Goal: Task Accomplishment & Management: Manage account settings

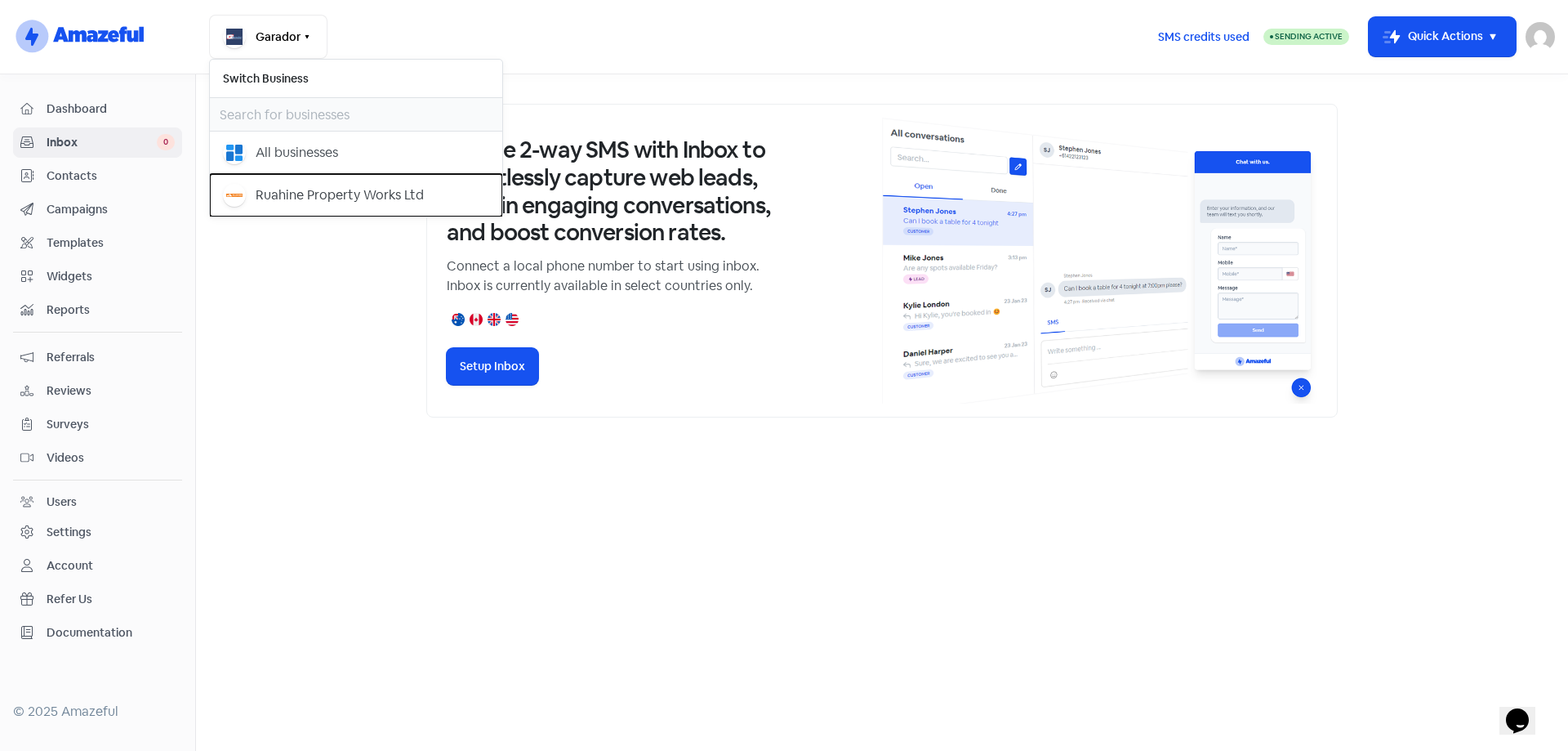
drag, startPoint x: 0, startPoint y: 0, endPoint x: 396, endPoint y: 230, distance: 457.9
click at [266, 185] on div "Ruahine Property Works Ltd" at bounding box center [355, 195] width 266 height 23
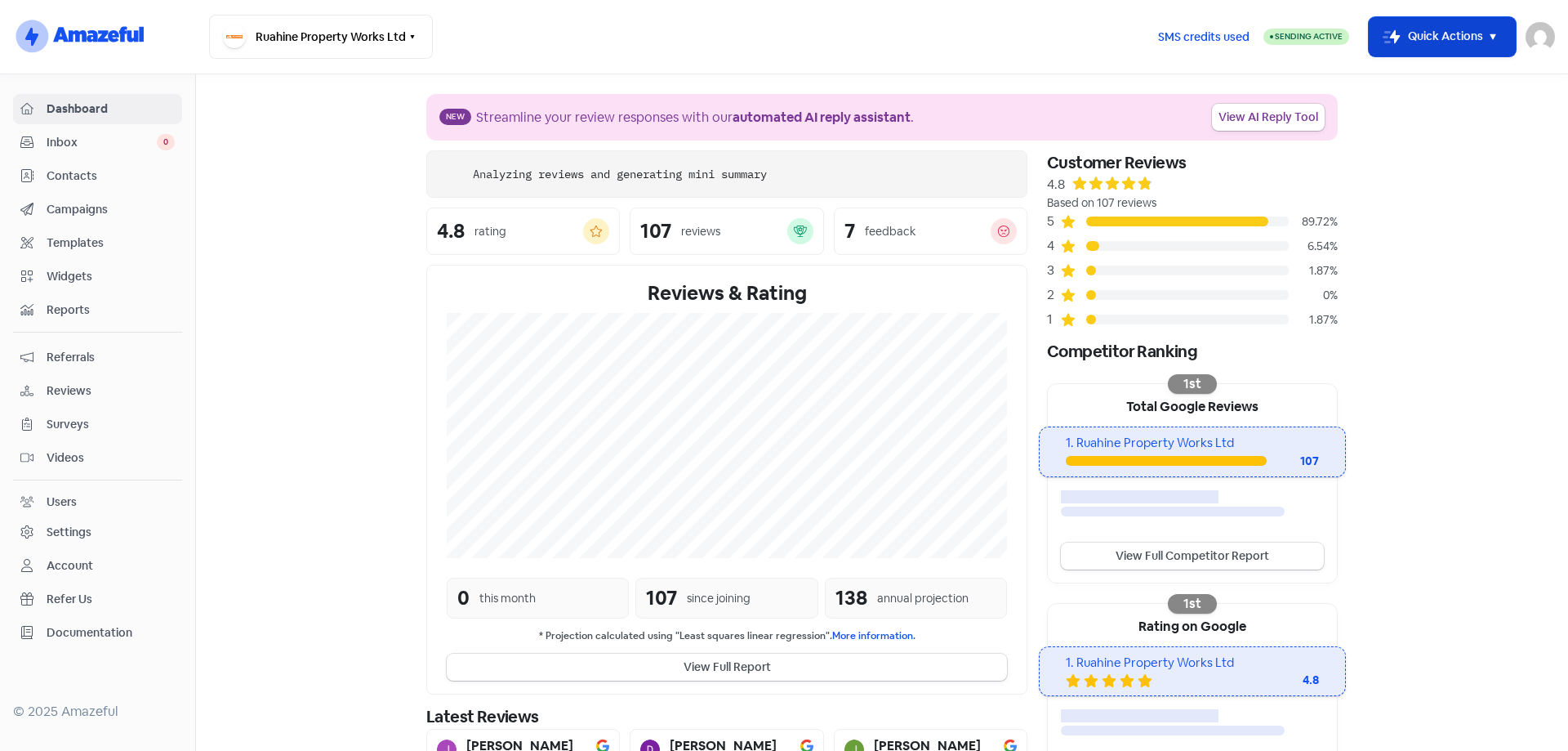
click at [1504, 34] on button "Icon For Thunder-move Quick Actions" at bounding box center [1442, 36] width 147 height 39
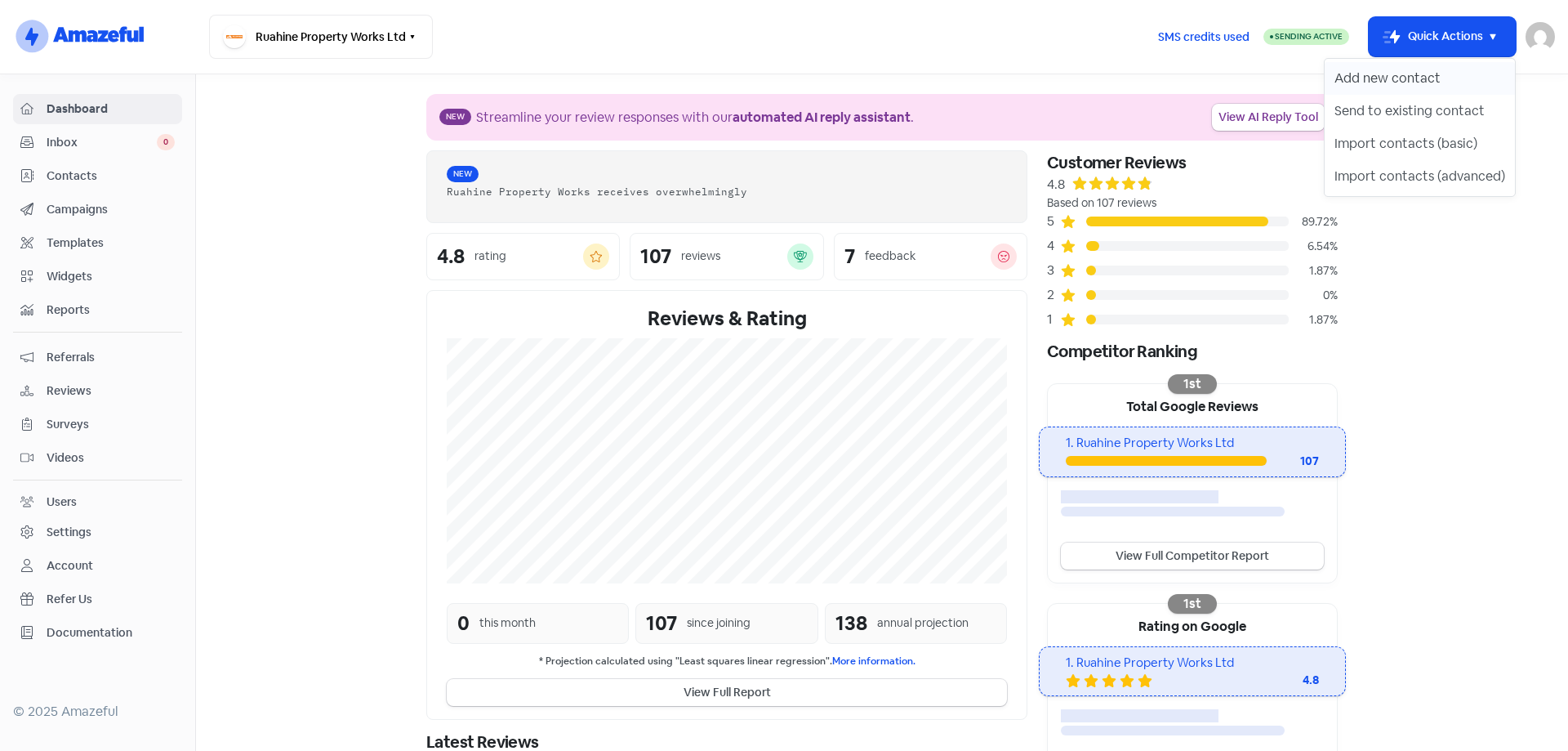
click at [1448, 74] on button "Add new contact" at bounding box center [1420, 78] width 190 height 32
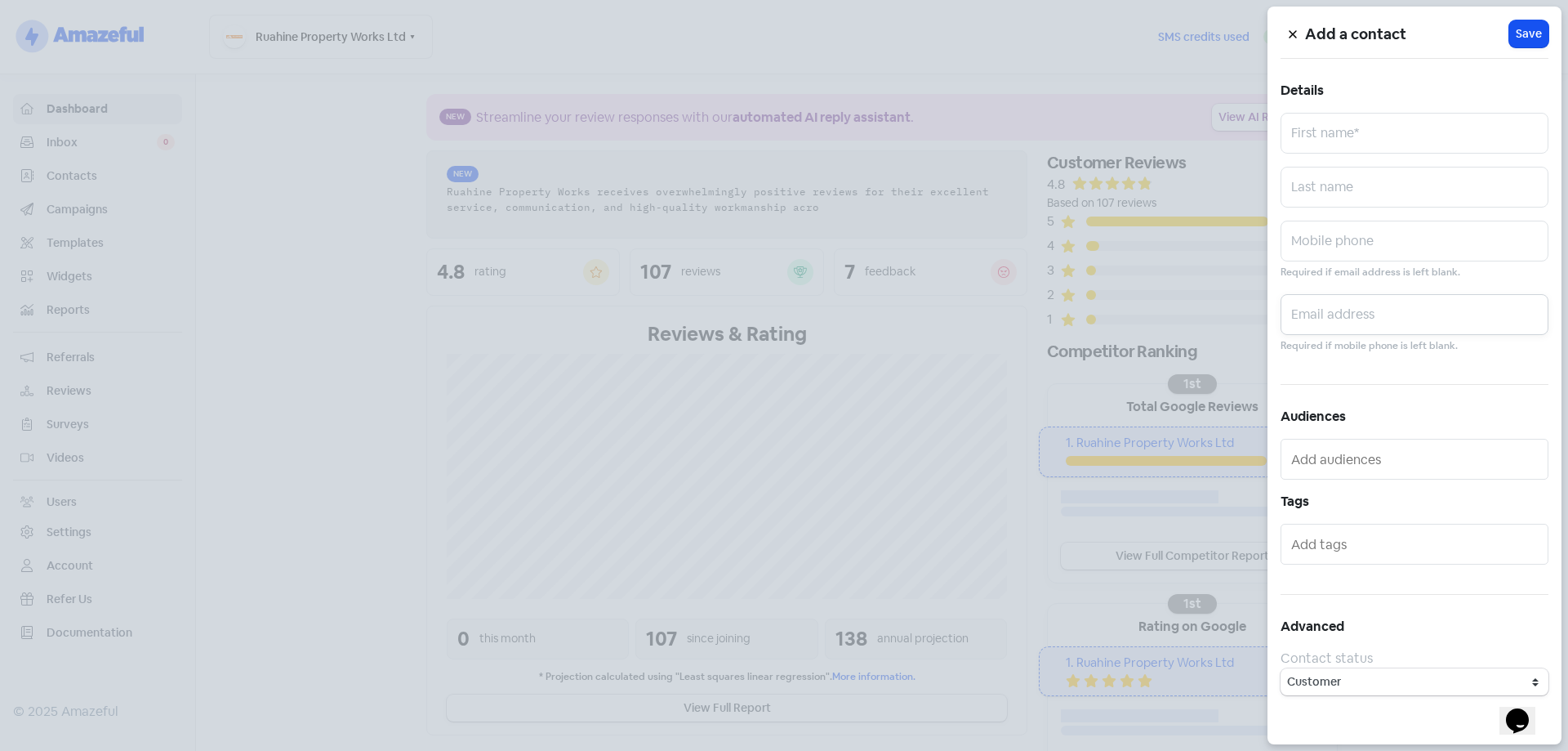
click at [1317, 313] on input "text" at bounding box center [1414, 314] width 268 height 41
paste input "[EMAIL_ADDRESS][DOMAIN_NAME]"
type input "[EMAIL_ADDRESS][DOMAIN_NAME]"
click at [1375, 140] on input "text" at bounding box center [1414, 134] width 268 height 41
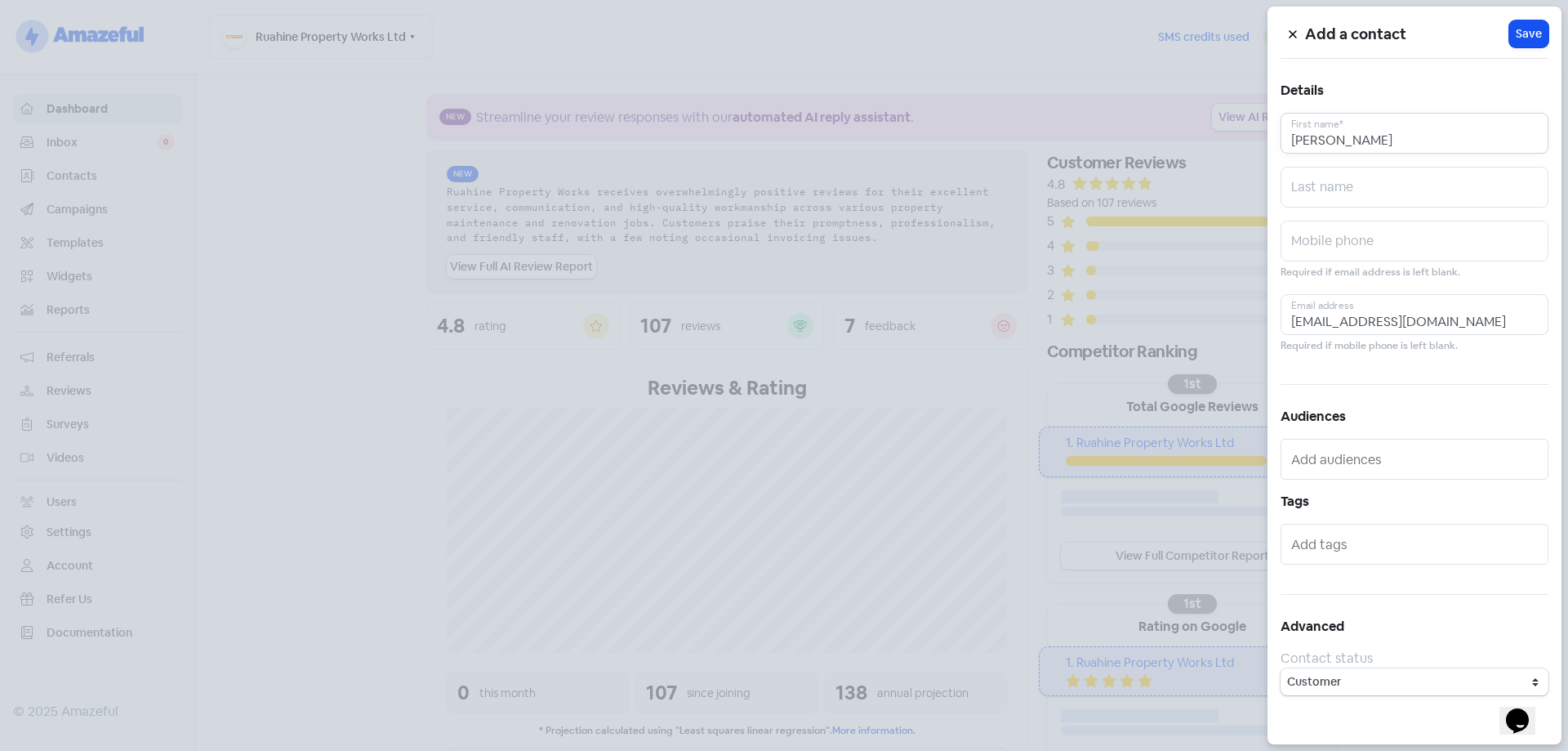
type input "[PERSON_NAME]"
click at [1524, 31] on span "Save" at bounding box center [1529, 33] width 26 height 17
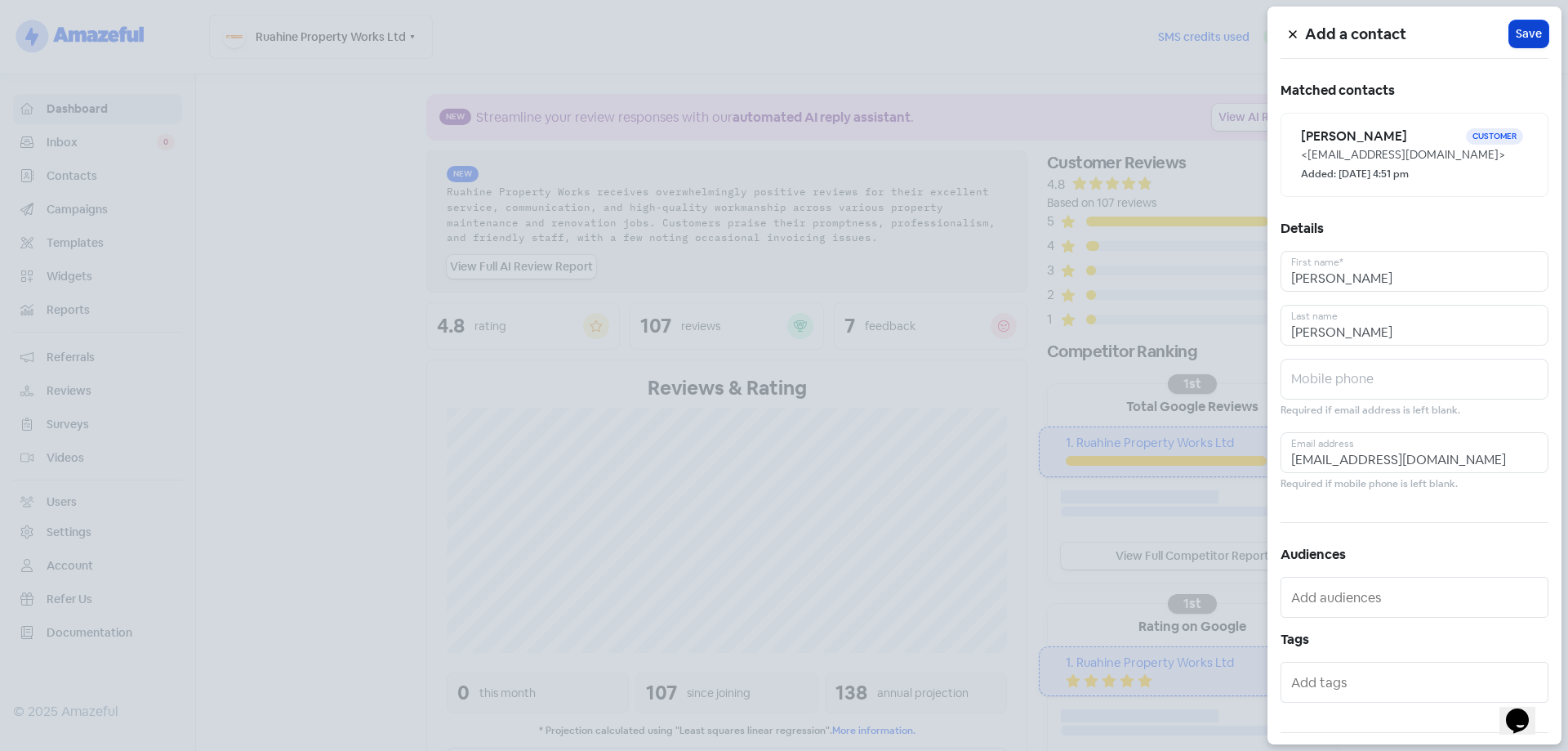
click at [1510, 24] on button "Icon For Loading Save" at bounding box center [1529, 33] width 39 height 27
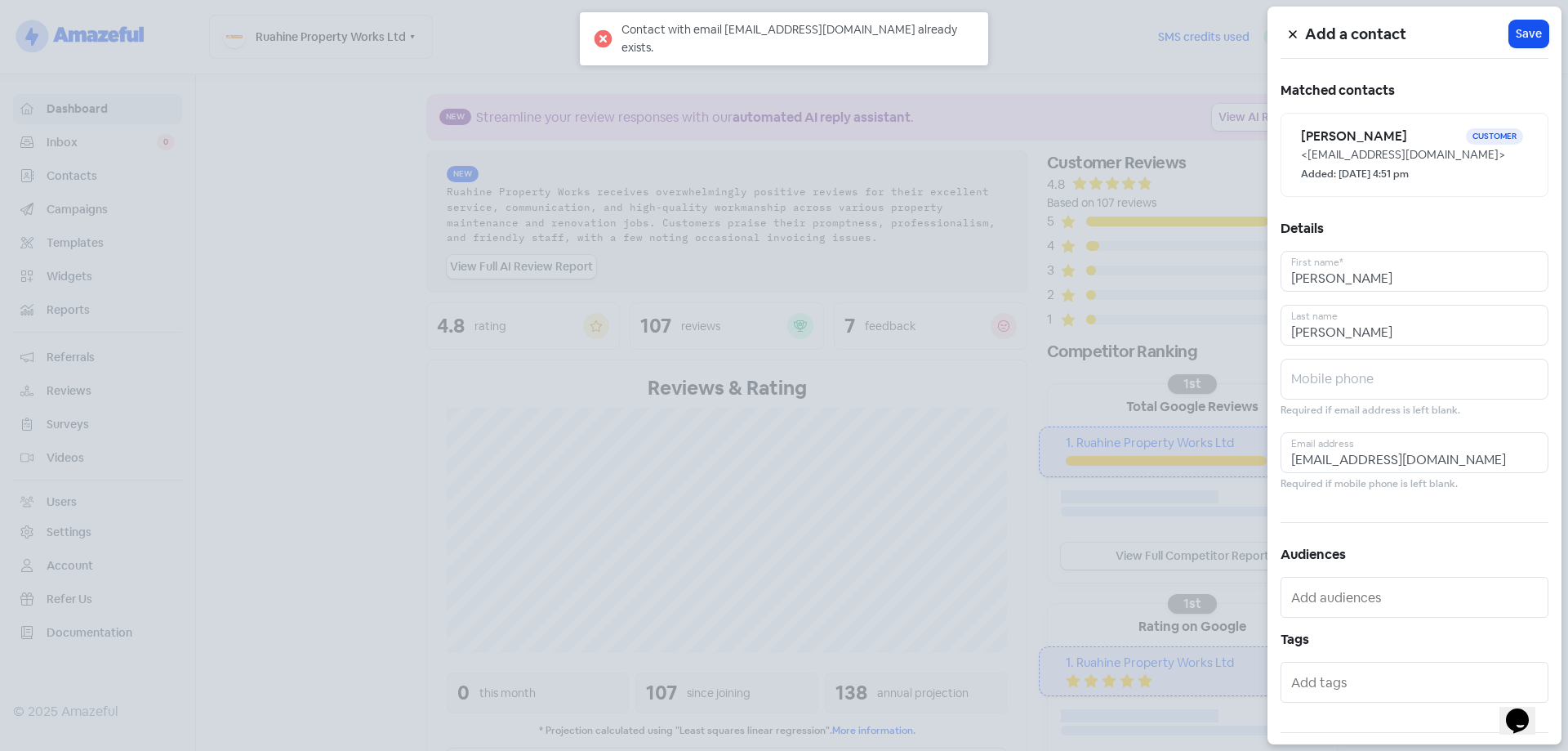
click at [1292, 32] on icon at bounding box center [1293, 34] width 10 height 10
